Goal: Task Accomplishment & Management: Manage account settings

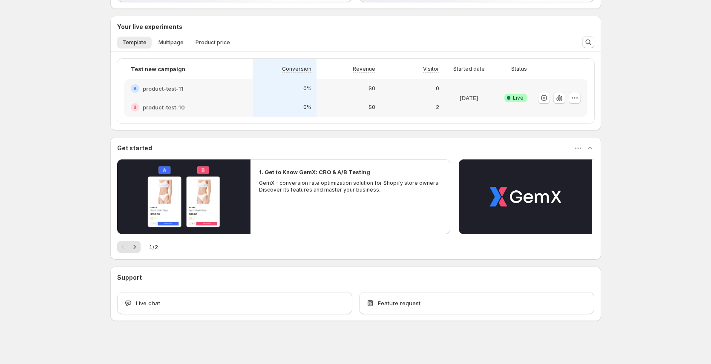
scroll to position [137, 0]
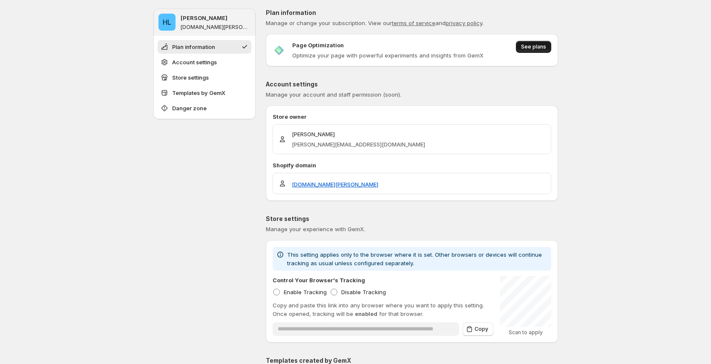
click at [524, 50] on span "See plans" at bounding box center [533, 46] width 25 height 7
click at [533, 50] on button "See plans" at bounding box center [533, 47] width 35 height 12
